Goal: Task Accomplishment & Management: Manage account settings

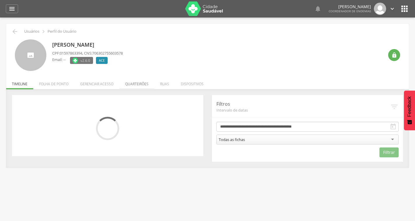
click at [133, 83] on li "Quarteirões" at bounding box center [136, 82] width 35 height 14
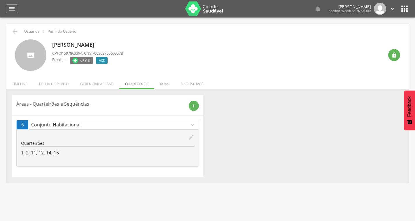
click at [189, 135] on icon "edit" at bounding box center [191, 137] width 6 height 6
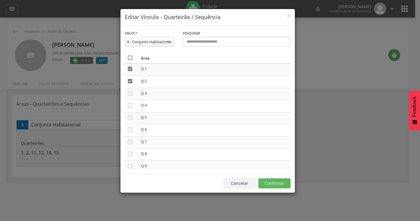
click at [129, 57] on icon "" at bounding box center [130, 58] width 6 height 6
click at [129, 57] on icon "" at bounding box center [130, 58] width 6 height 6
click at [272, 180] on button "Confirmar" at bounding box center [274, 183] width 32 height 10
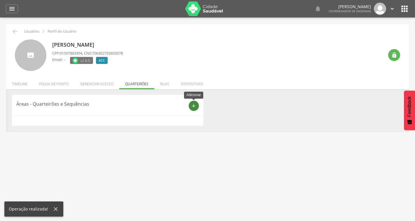
click at [193, 107] on icon "add" at bounding box center [193, 105] width 5 height 5
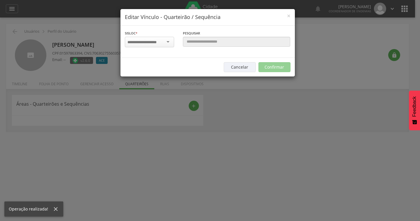
click at [152, 35] on div "Sisloc * 1 - Centro 2 - [GEOGRAPHIC_DATA] 3 - [GEOGRAPHIC_DATA] 4 - [GEOGRAPHIC…" at bounding box center [149, 39] width 49 height 19
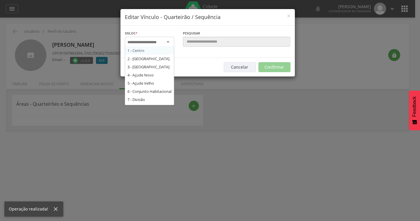
click at [154, 42] on input "select-one" at bounding box center [145, 42] width 37 height 5
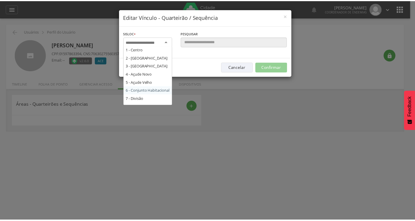
scroll to position [128, 0]
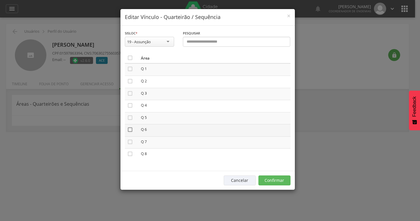
click at [130, 129] on icon "" at bounding box center [130, 129] width 6 height 6
click at [130, 142] on icon "" at bounding box center [130, 142] width 6 height 6
click at [272, 181] on button "Confirmar" at bounding box center [274, 180] width 32 height 10
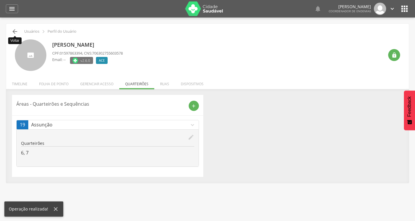
click at [15, 33] on icon "" at bounding box center [14, 31] width 7 height 7
